Goal: Task Accomplishment & Management: Use online tool/utility

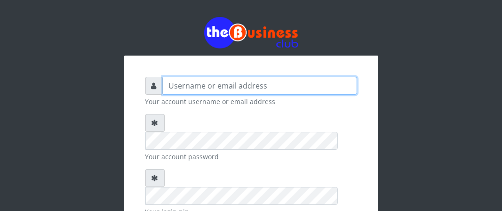
type input "Boboyen"
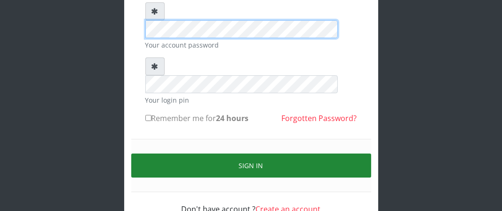
scroll to position [113, 0]
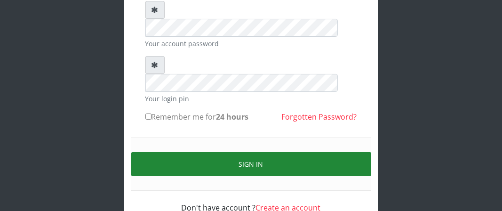
click at [164, 152] on button "Sign in" at bounding box center [251, 164] width 240 height 24
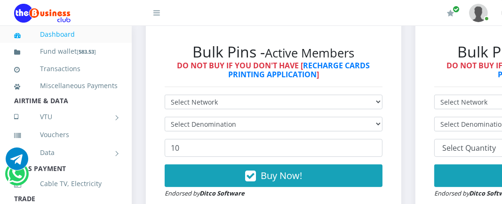
scroll to position [282, 0]
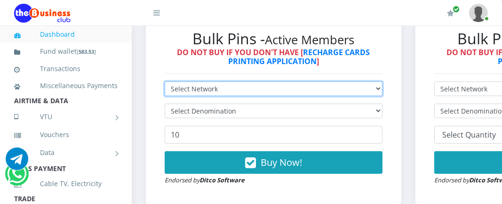
click at [264, 87] on select "Select Network MTN Globacom 9Mobile Airtel" at bounding box center [274, 88] width 218 height 15
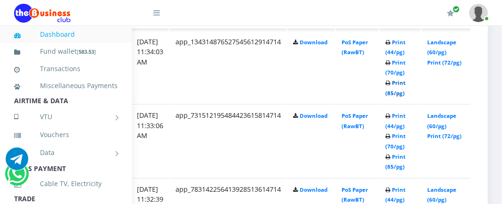
scroll to position [564, 185]
